Goal: Task Accomplishment & Management: Manage account settings

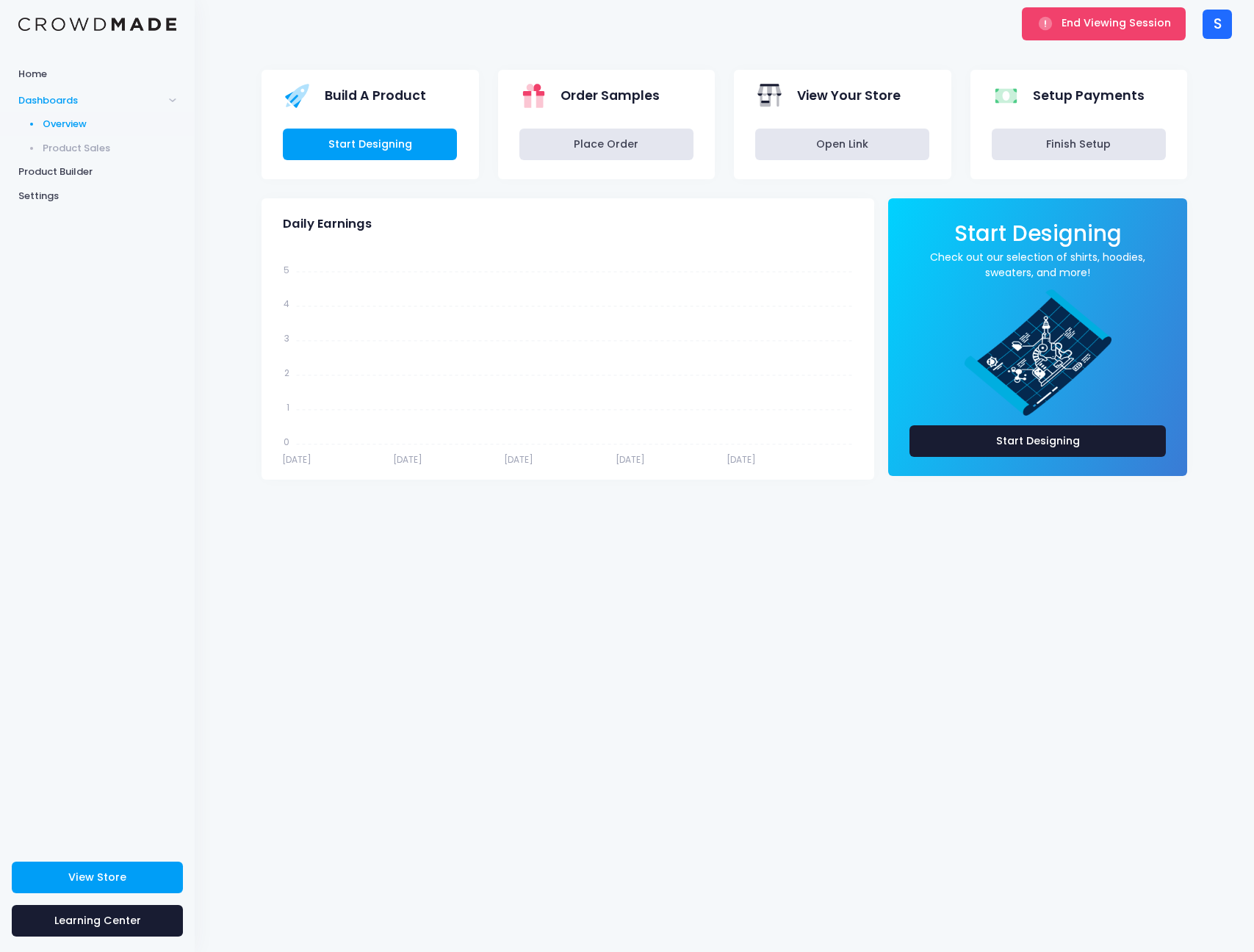
click at [1226, 21] on div "S" at bounding box center [1217, 24] width 30 height 30
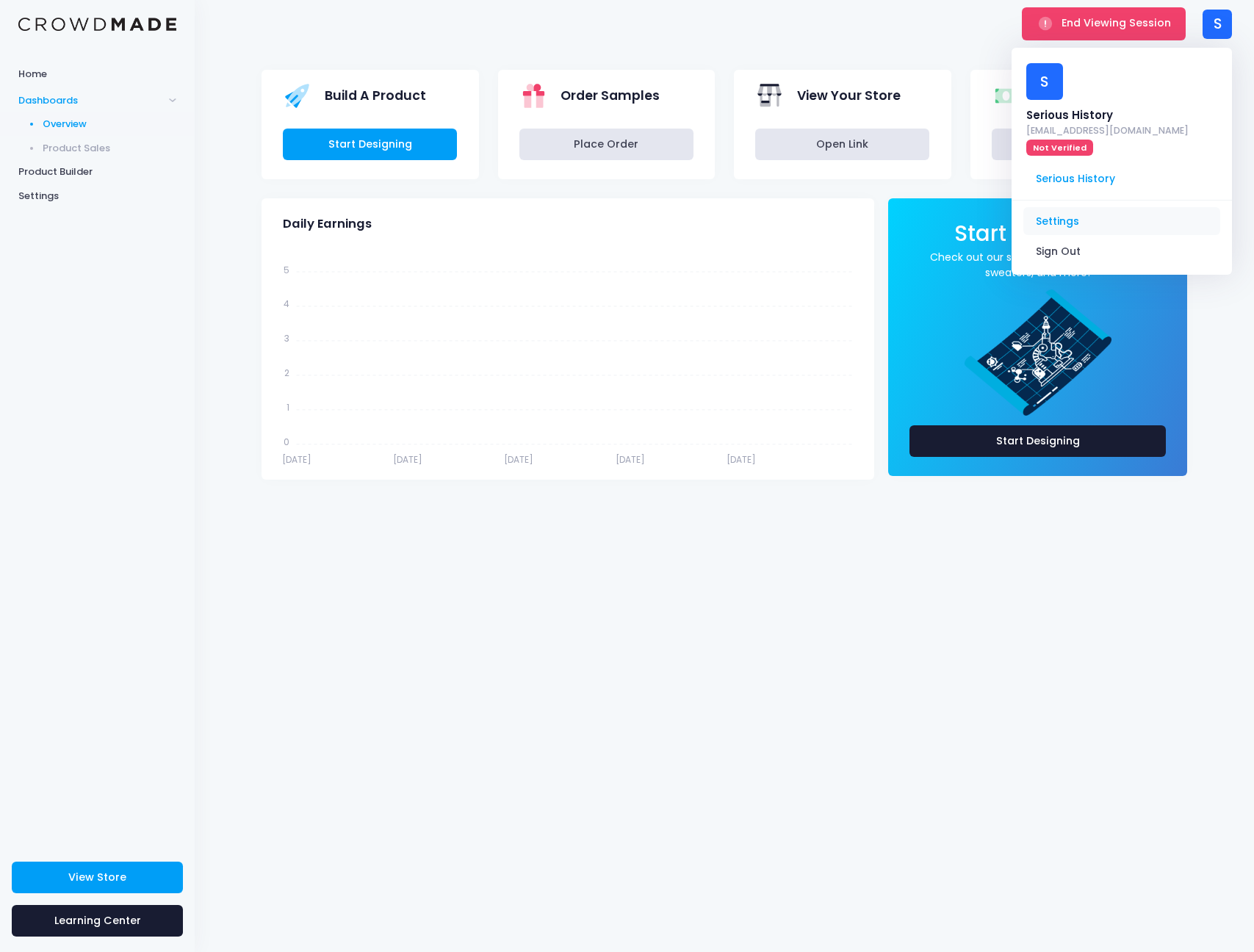
click at [1083, 207] on link "Settings" at bounding box center [1121, 221] width 197 height 28
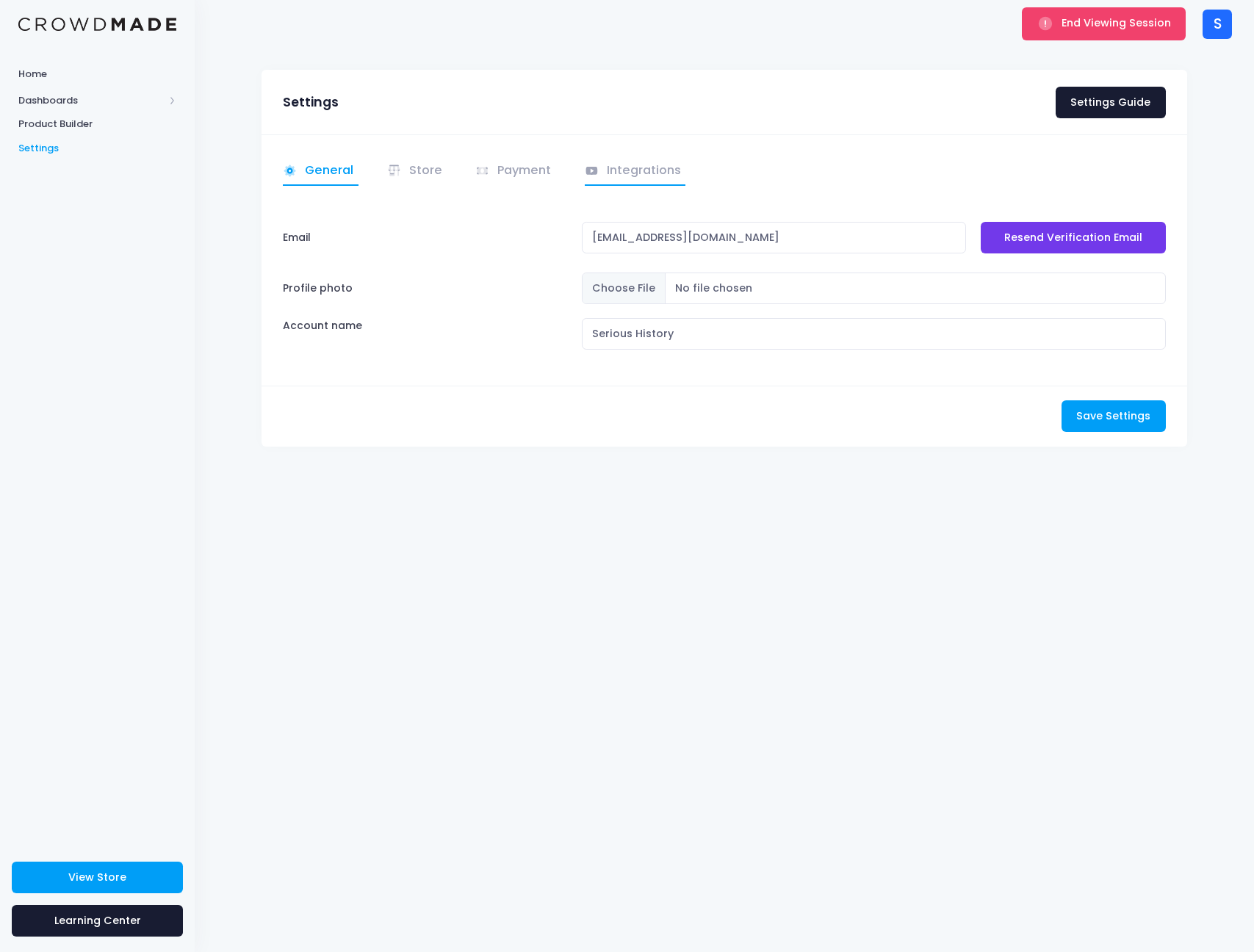
click at [663, 177] on link "Integrations" at bounding box center [635, 171] width 101 height 29
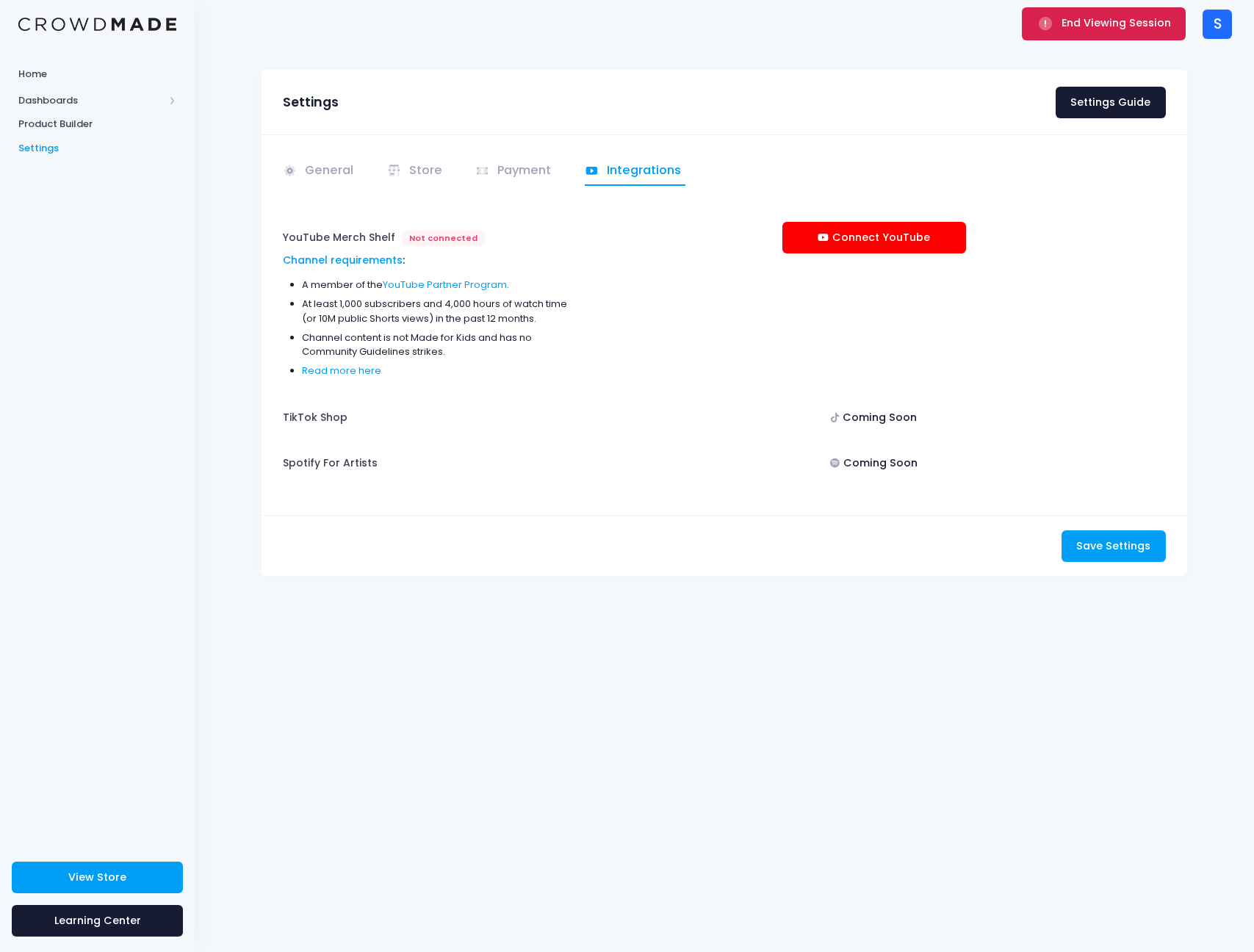
click at [1123, 23] on span "End Viewing Session" at bounding box center [1116, 23] width 110 height 15
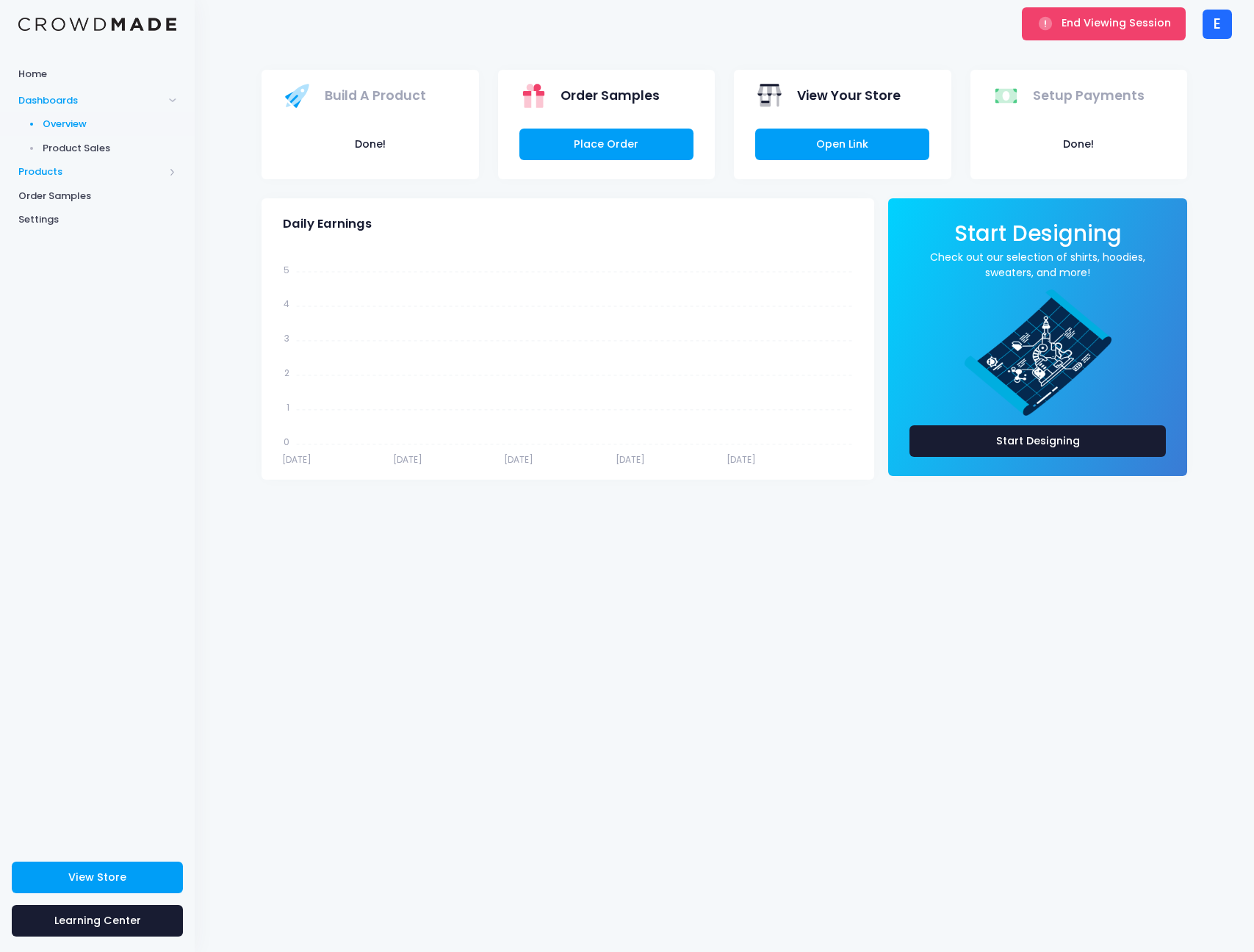
click at [59, 169] on span "Products" at bounding box center [91, 172] width 145 height 15
click at [118, 876] on span "View Store" at bounding box center [97, 877] width 58 height 15
click at [1086, 16] on span "End Viewing Session" at bounding box center [1116, 23] width 110 height 15
click at [1214, 44] on div "E E EIE ANIMATIONS eieproduksies@gmail.com Not Verified EIE ANIMATIONS Settings…" at bounding box center [1217, 23] width 30 height 47
click at [1213, 40] on div "E E EIE ANIMATIONS eieproduksies@gmail.com Not Verified EIE ANIMATIONS Settings…" at bounding box center [1217, 23] width 30 height 47
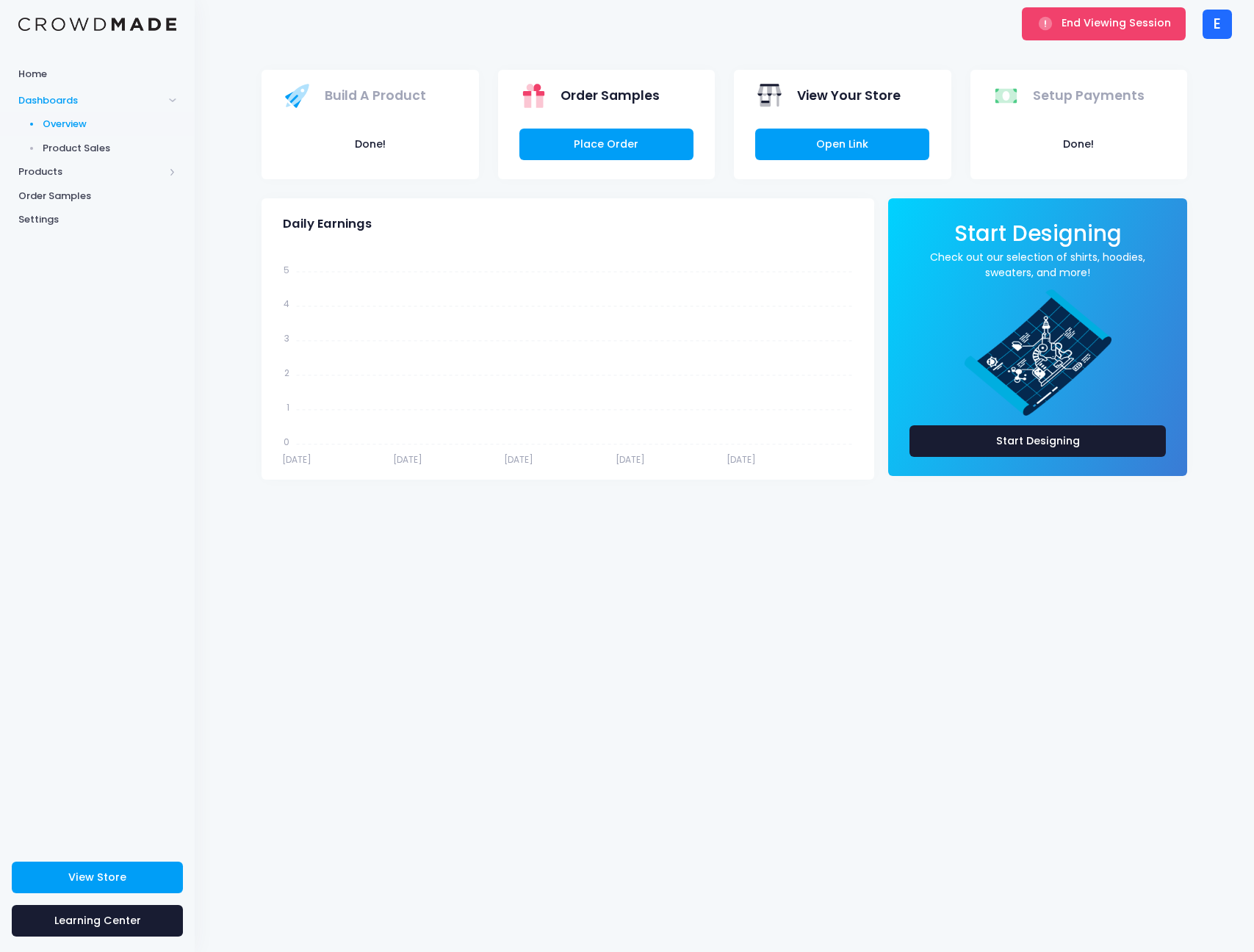
click at [1215, 26] on div "E" at bounding box center [1217, 24] width 30 height 30
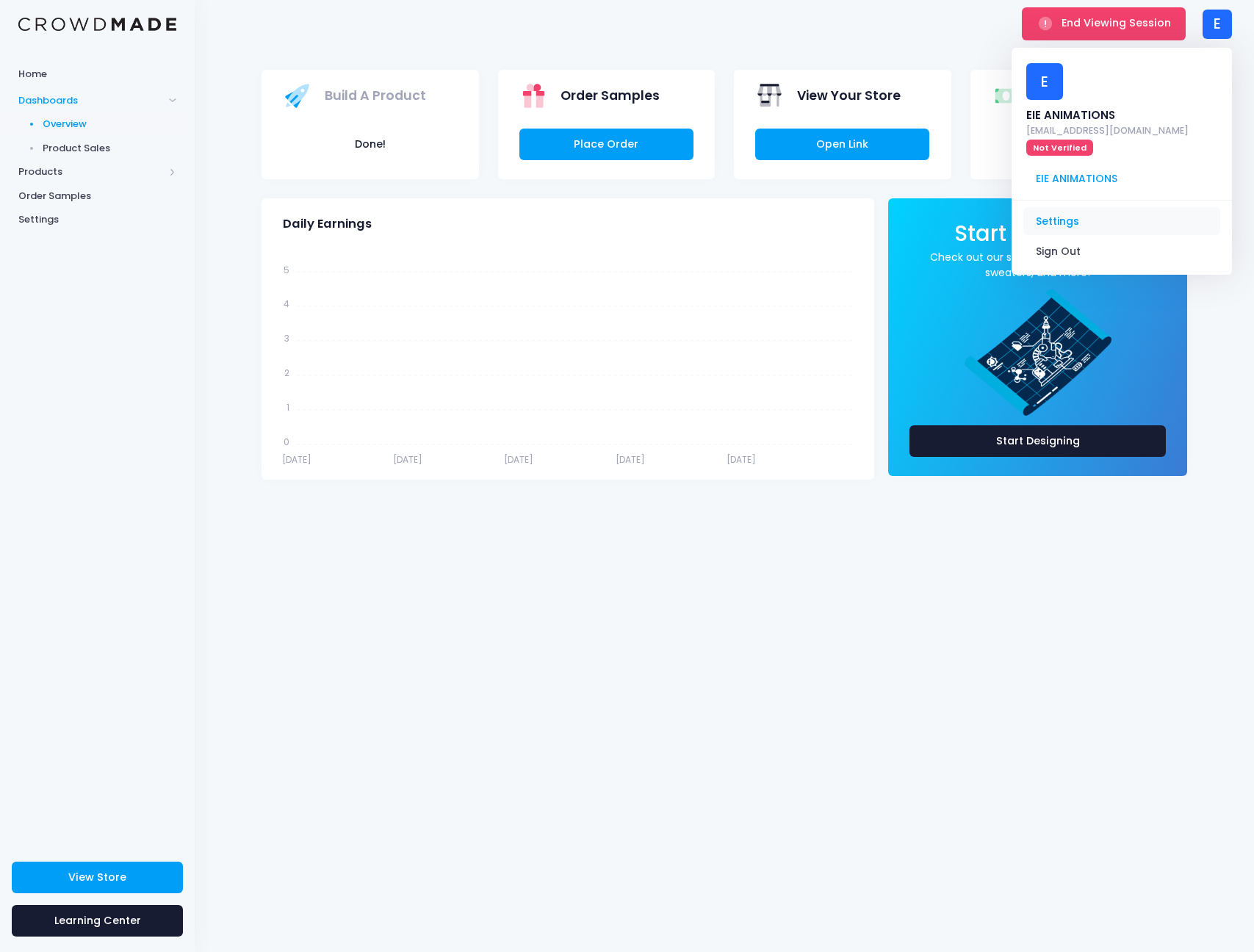
click at [1077, 207] on link "Settings" at bounding box center [1121, 221] width 197 height 28
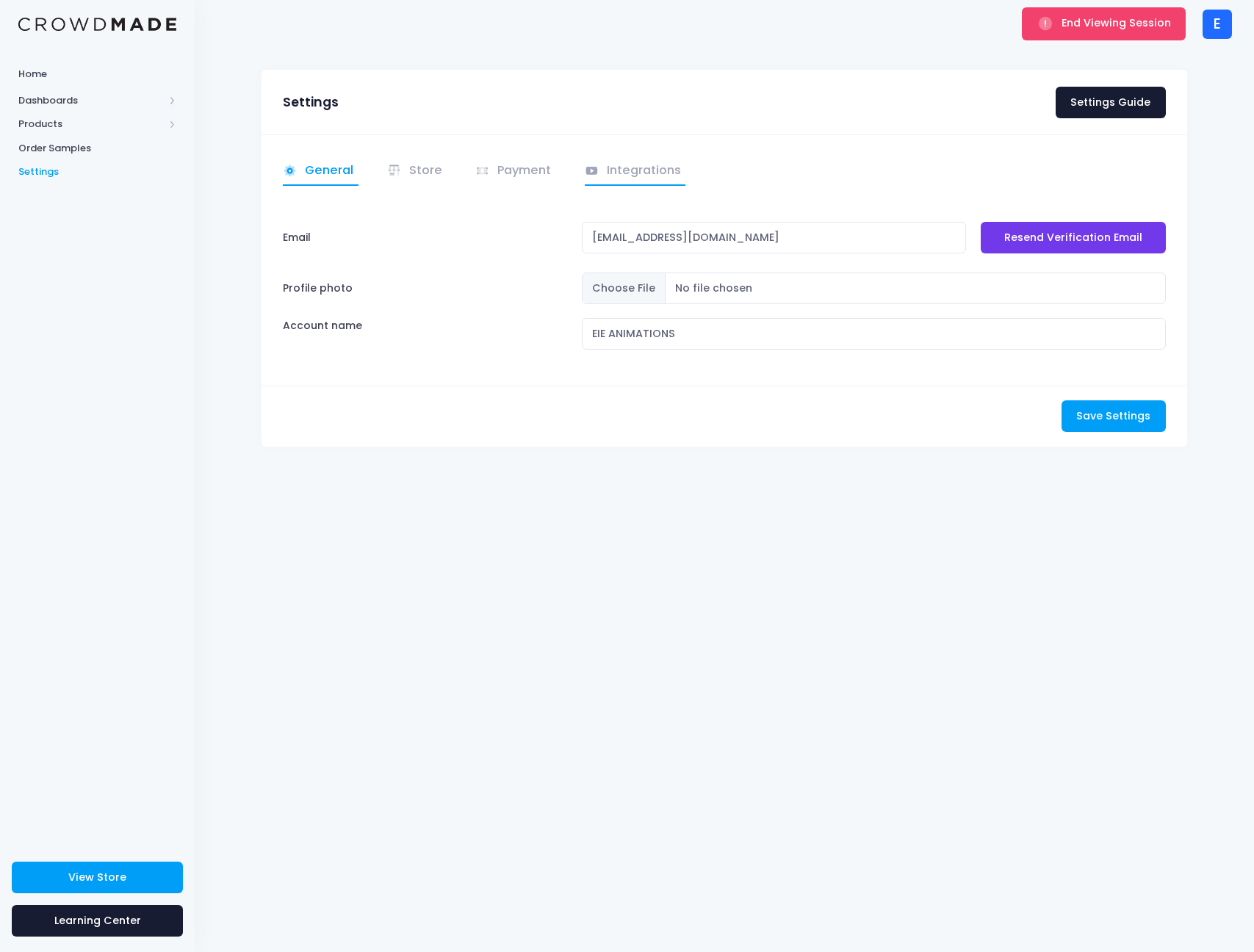
click at [635, 177] on link "Integrations" at bounding box center [635, 171] width 101 height 29
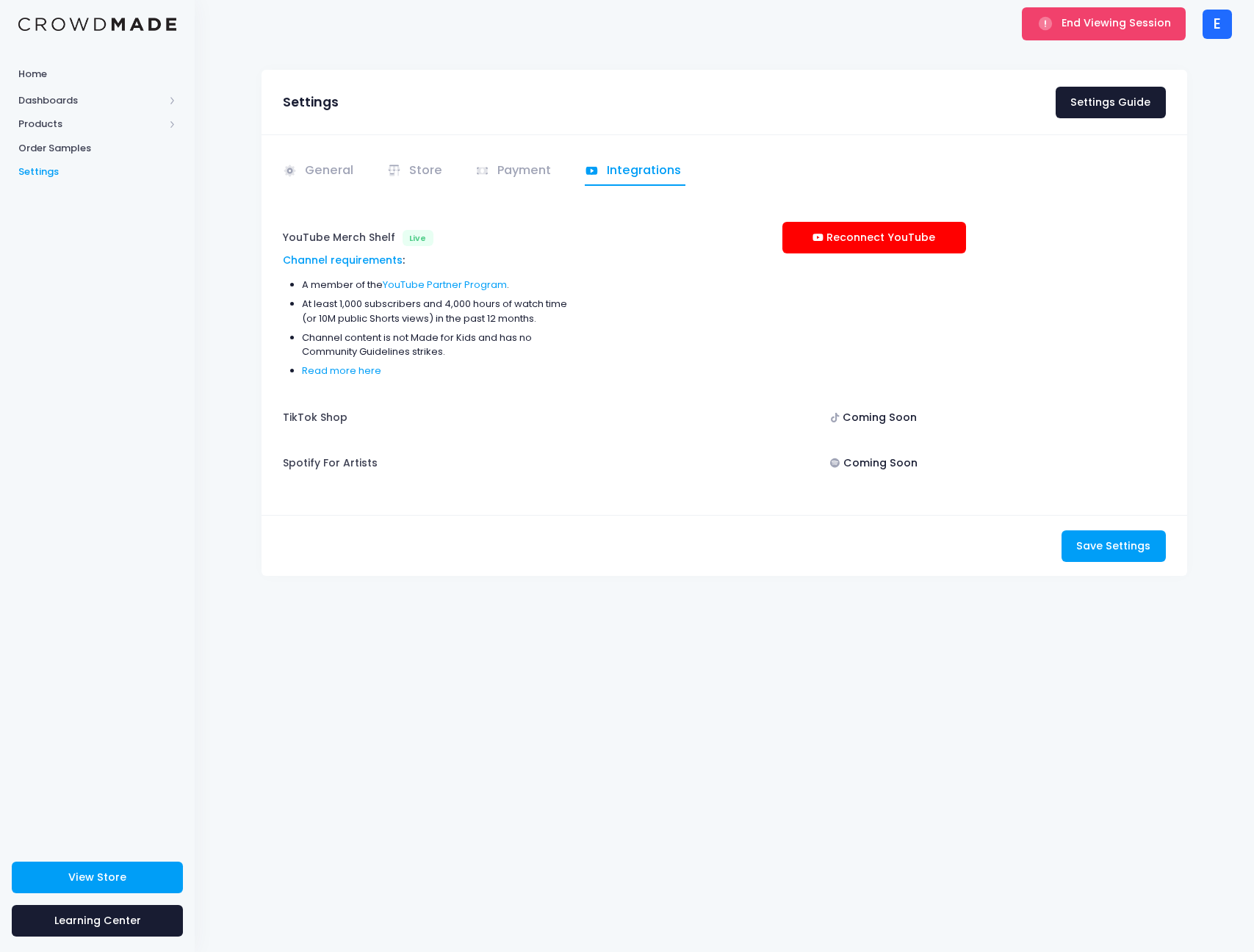
click at [1095, 41] on div "End Viewing Session" at bounding box center [1103, 23] width 173 height 47
click at [1098, 27] on span "End Viewing Session" at bounding box center [1116, 23] width 110 height 15
